Goal: Use online tool/utility: Utilize a website feature to perform a specific function

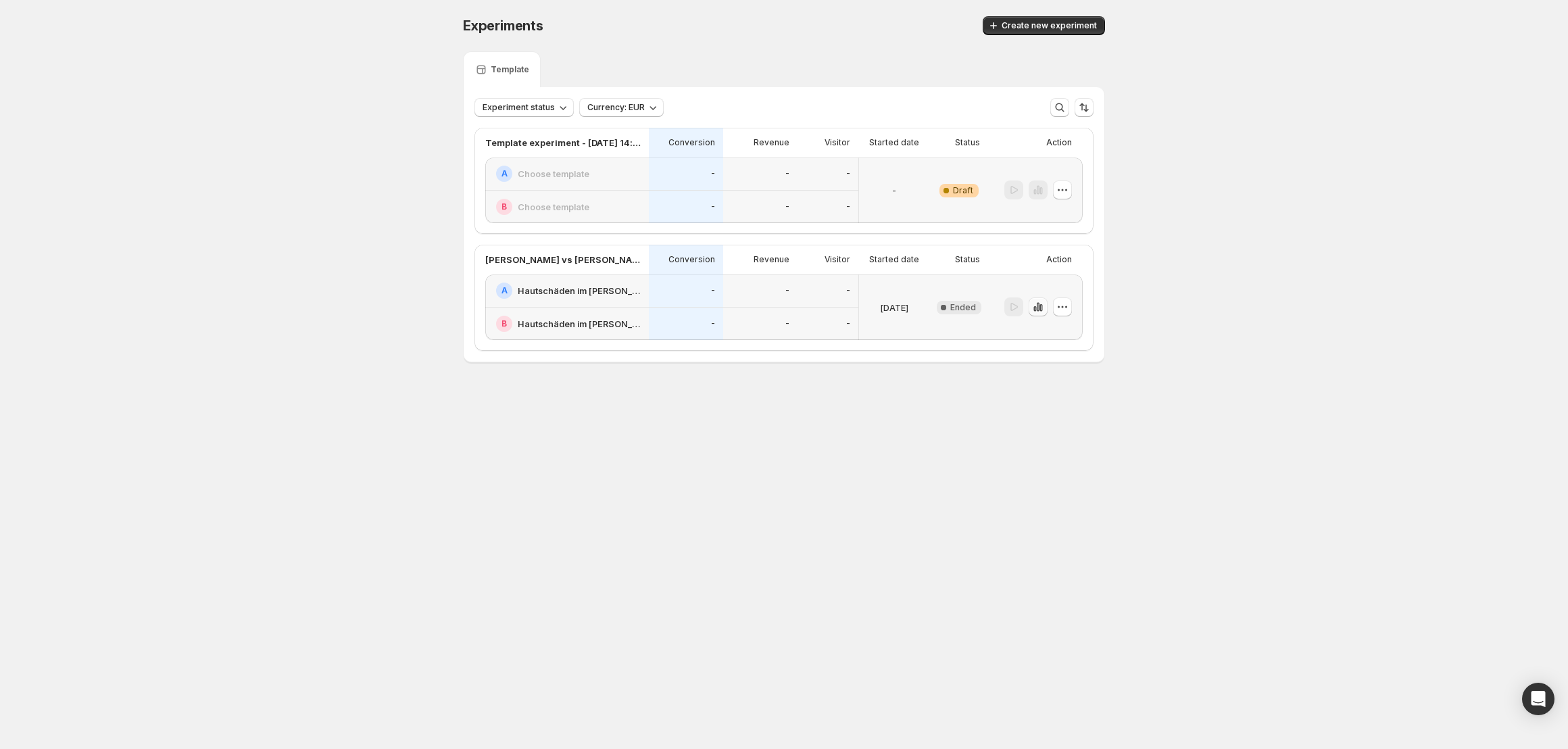
click at [1040, 308] on icon "button" at bounding box center [1041, 308] width 3 height 8
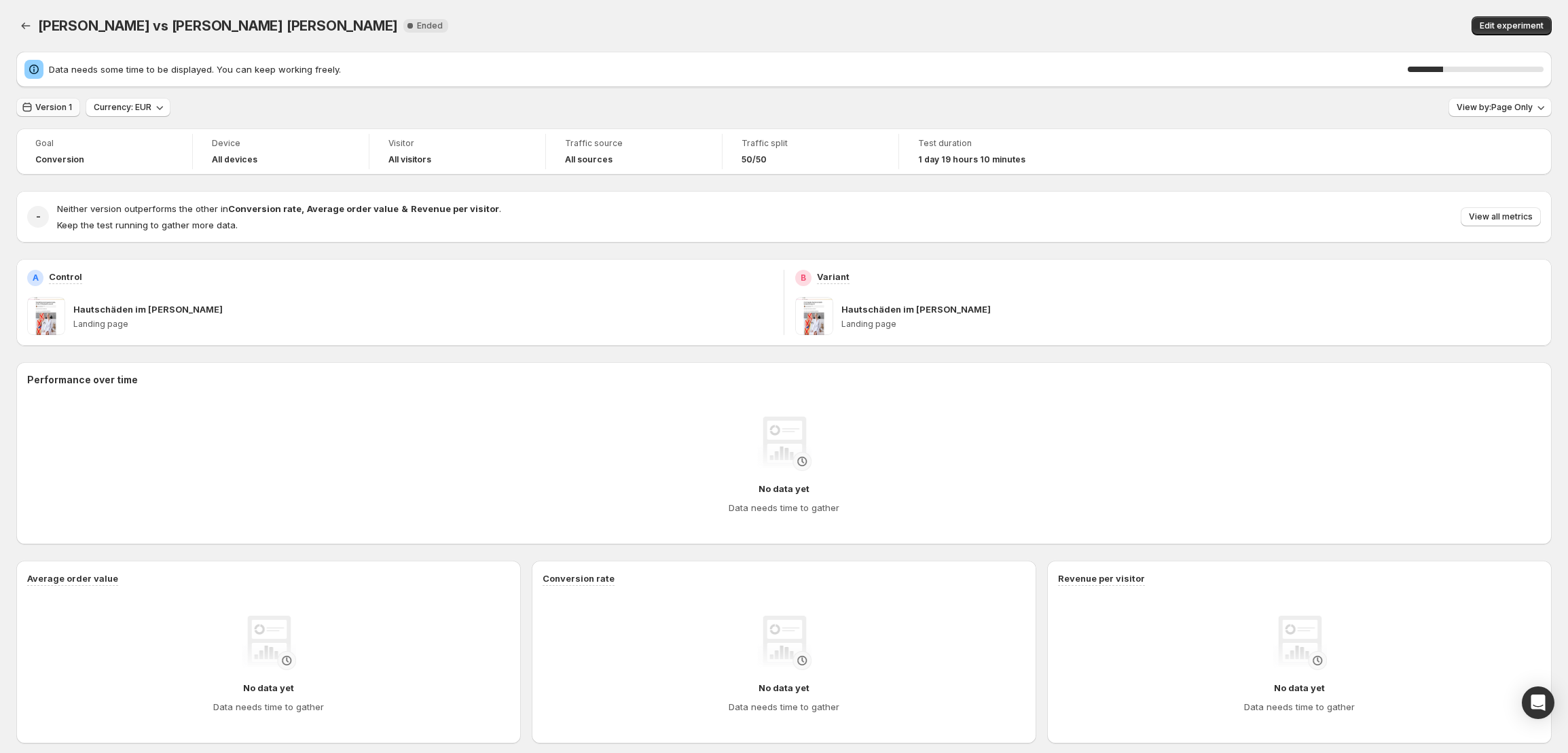
click at [58, 109] on span "Version 1" at bounding box center [53, 107] width 37 height 11
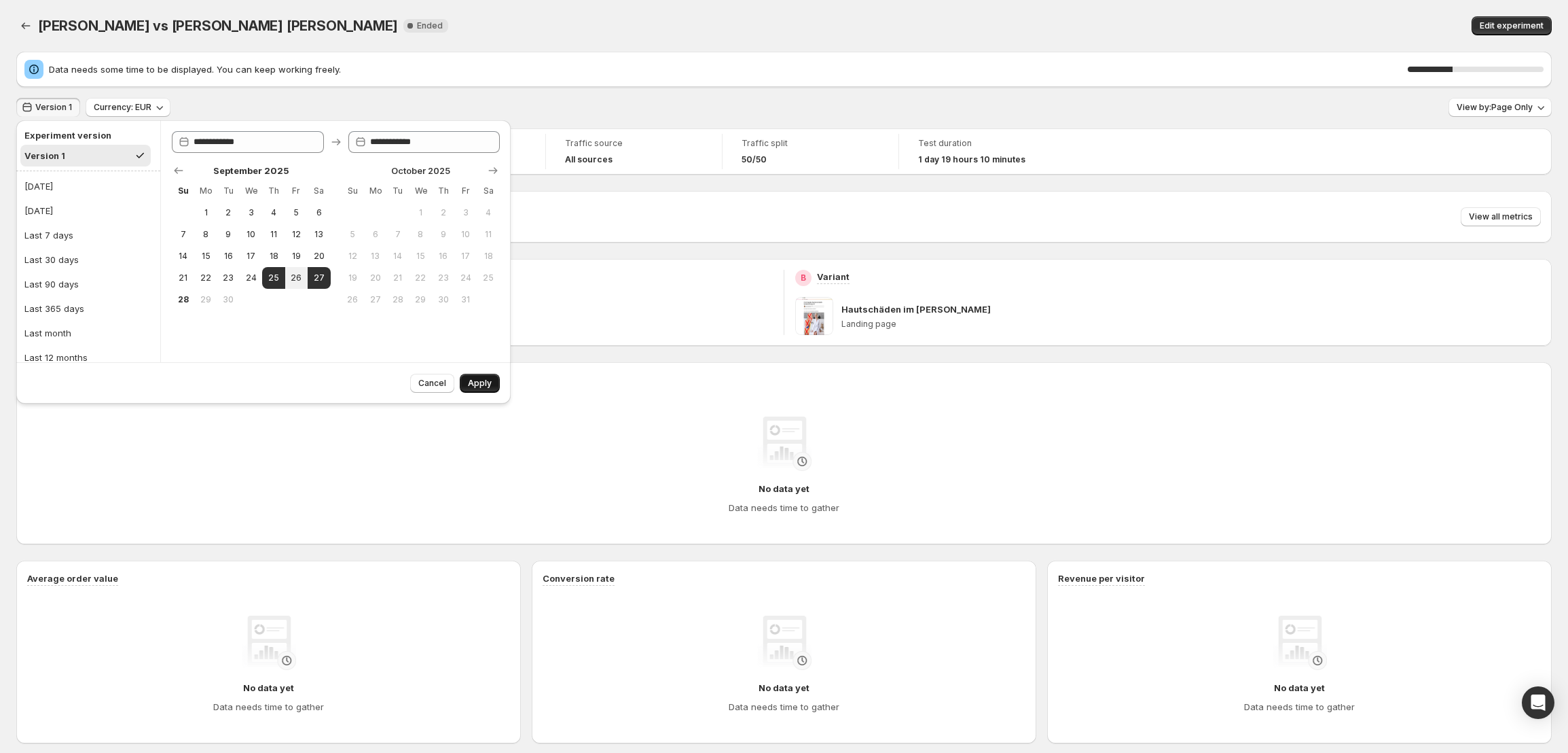
click at [491, 388] on button "Apply" at bounding box center [480, 383] width 40 height 19
